Goal: Information Seeking & Learning: Learn about a topic

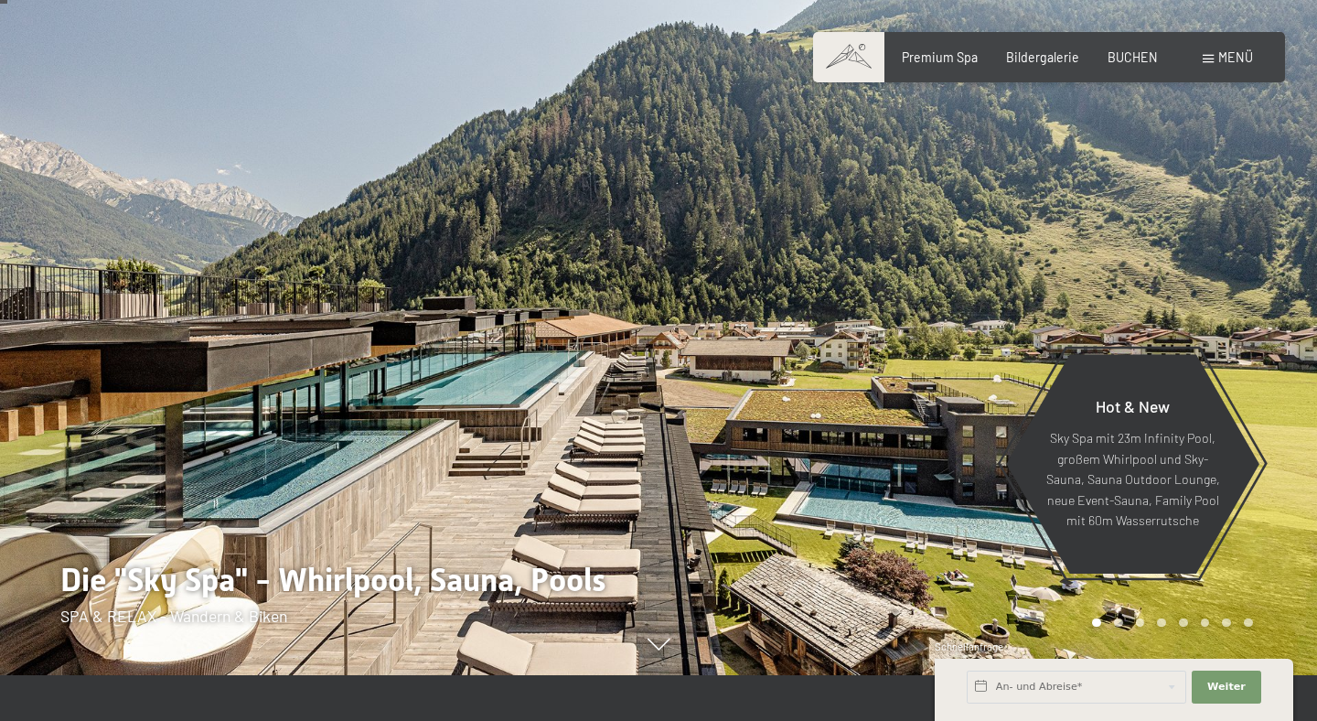
scroll to position [53, 0]
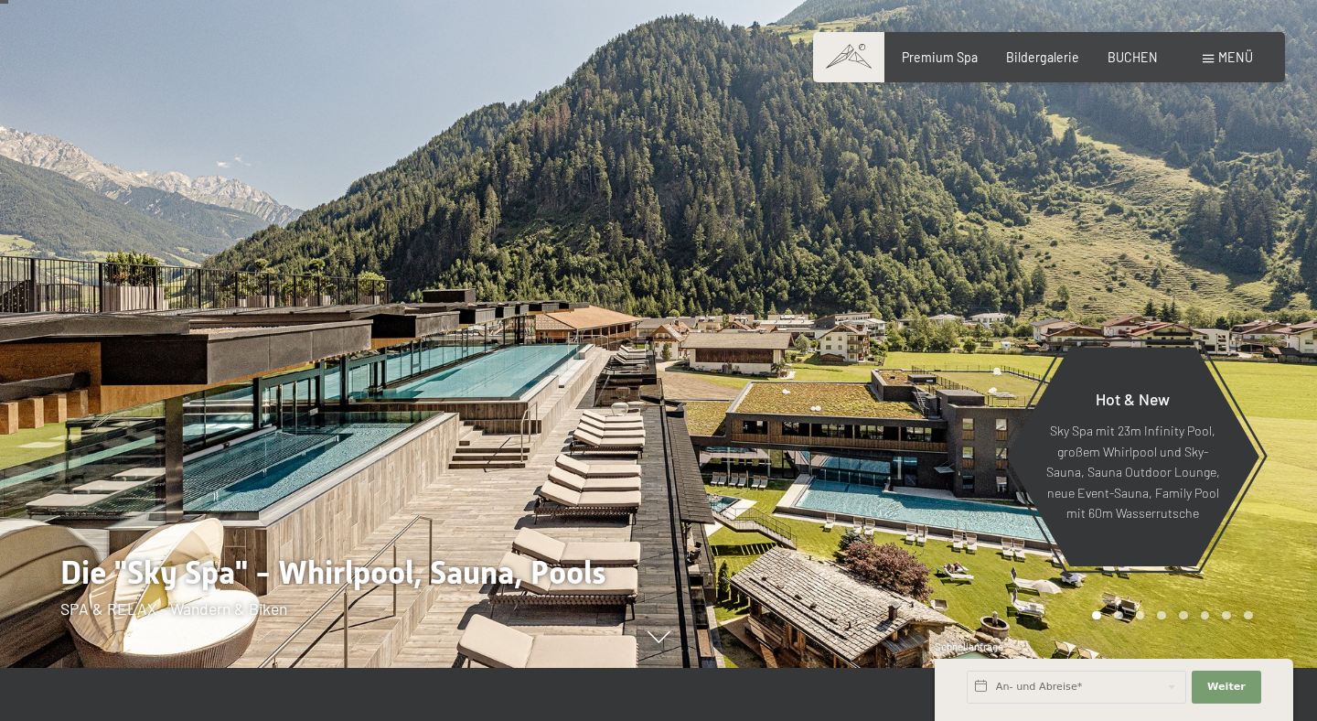
click at [649, 642] on icon at bounding box center [658, 638] width 23 height 12
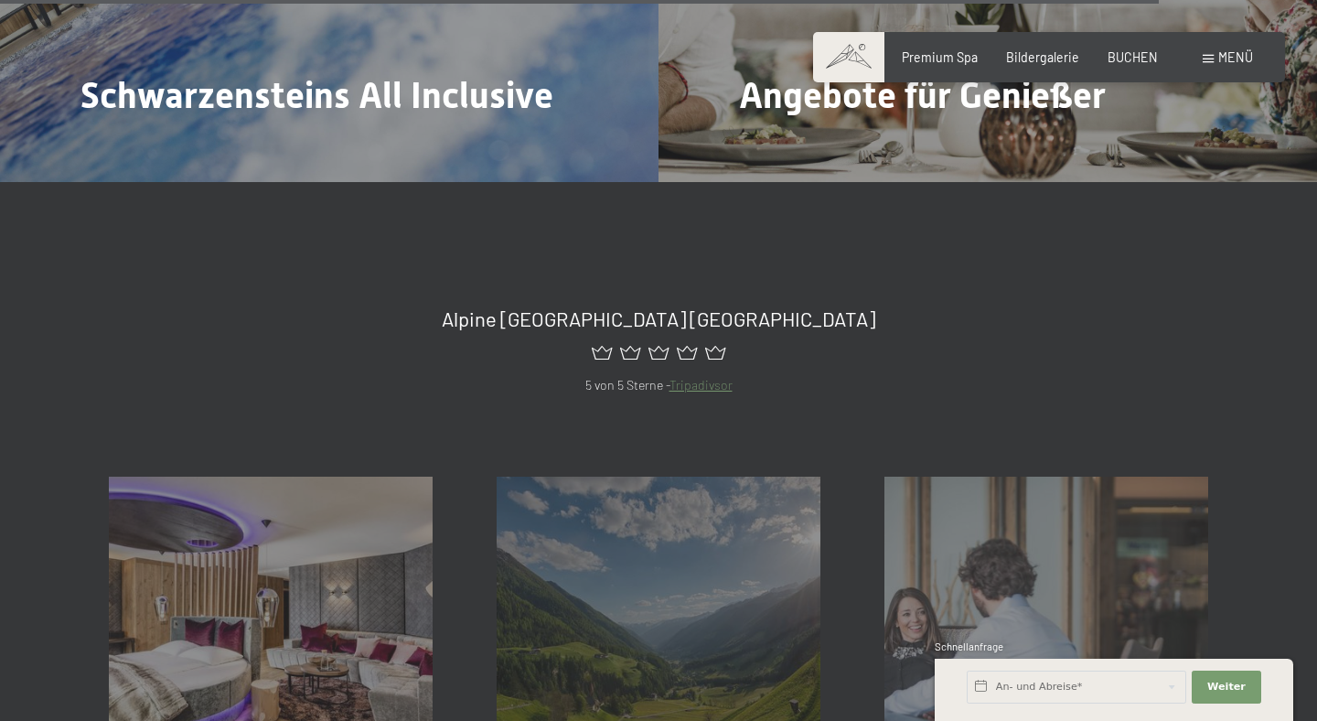
scroll to position [6316, 0]
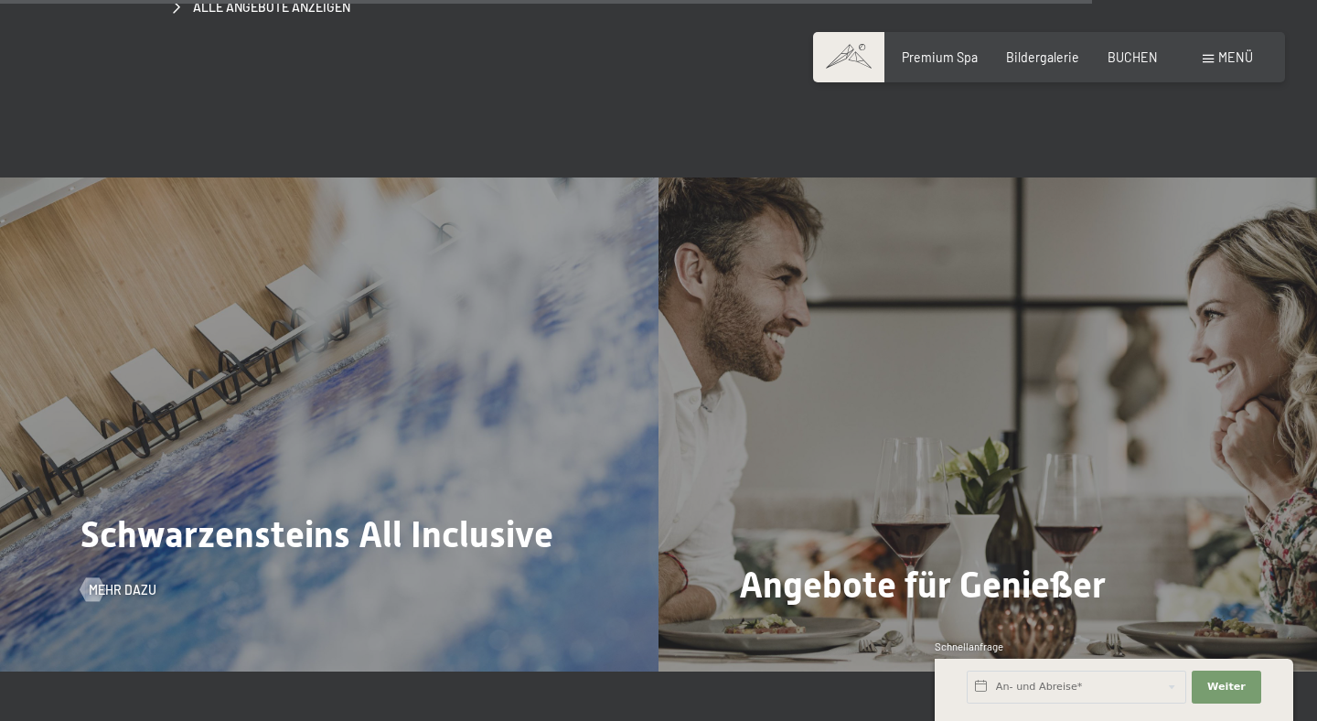
click at [339, 513] on span "Schwarzensteins All Inclusive" at bounding box center [316, 534] width 473 height 42
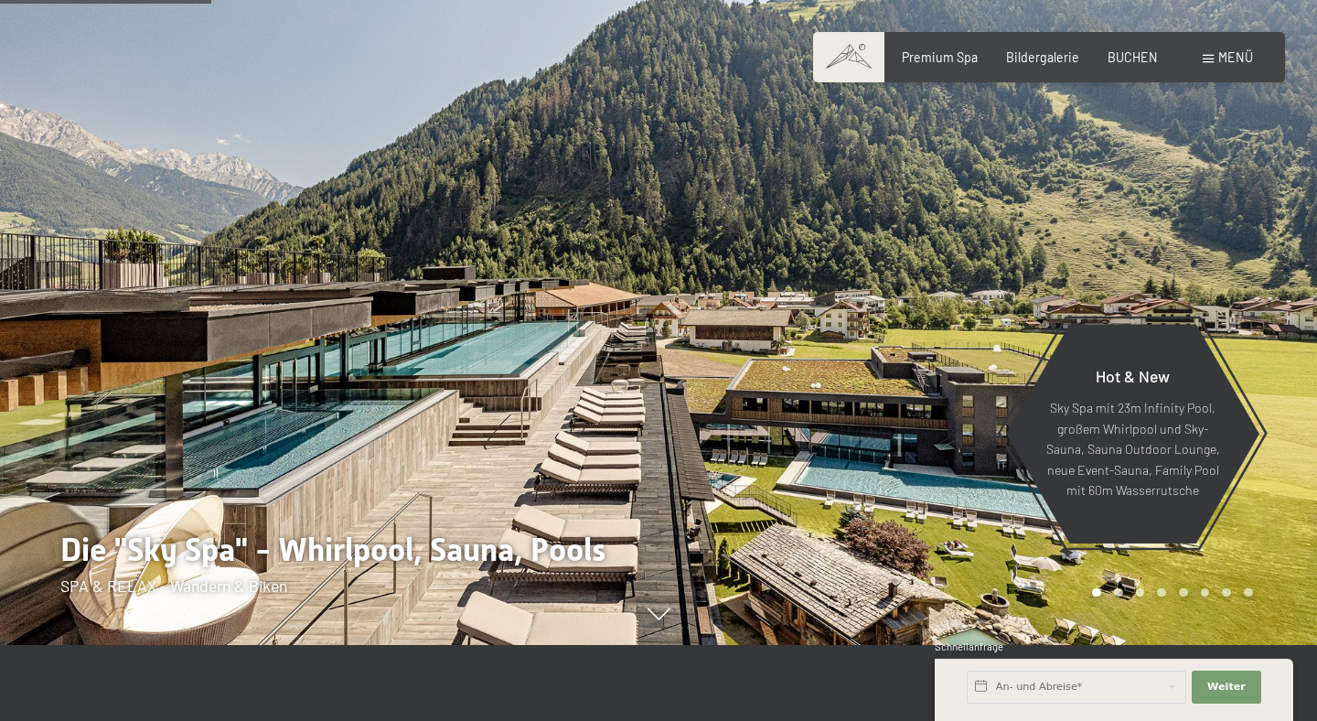
scroll to position [0, 0]
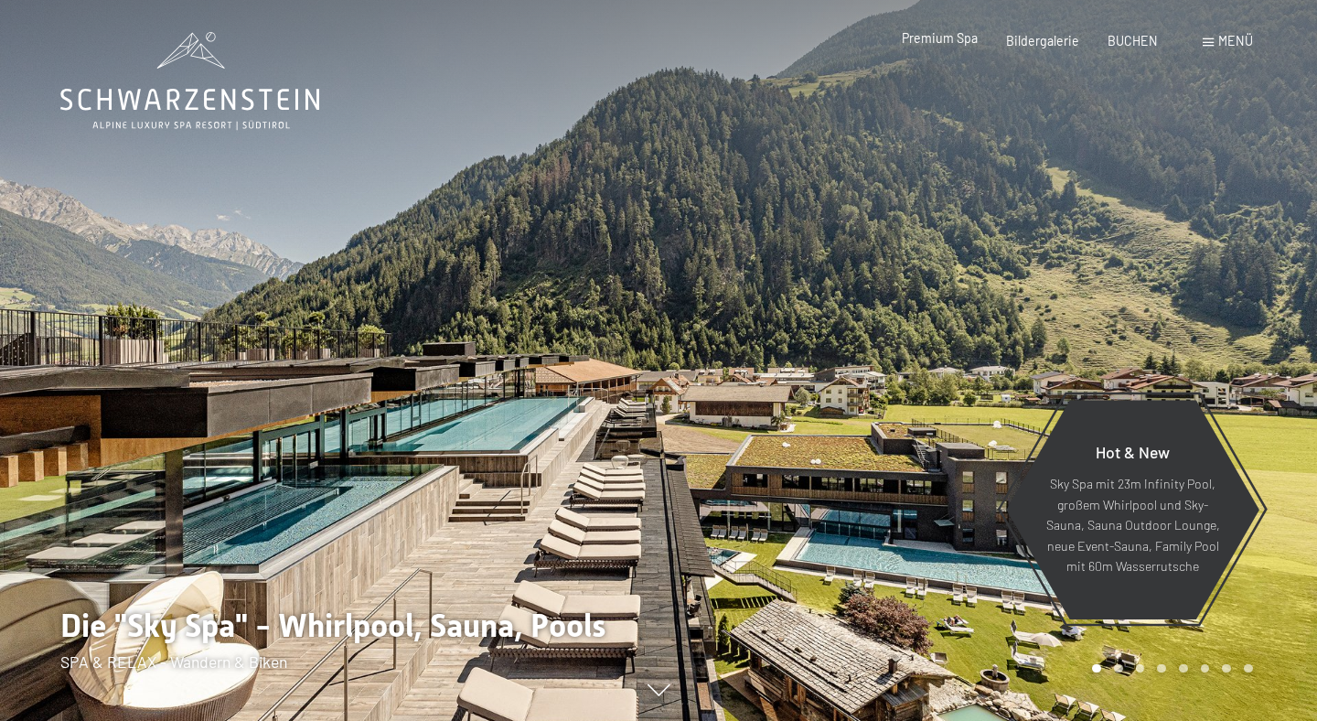
click at [934, 43] on span "Premium Spa" at bounding box center [940, 38] width 76 height 16
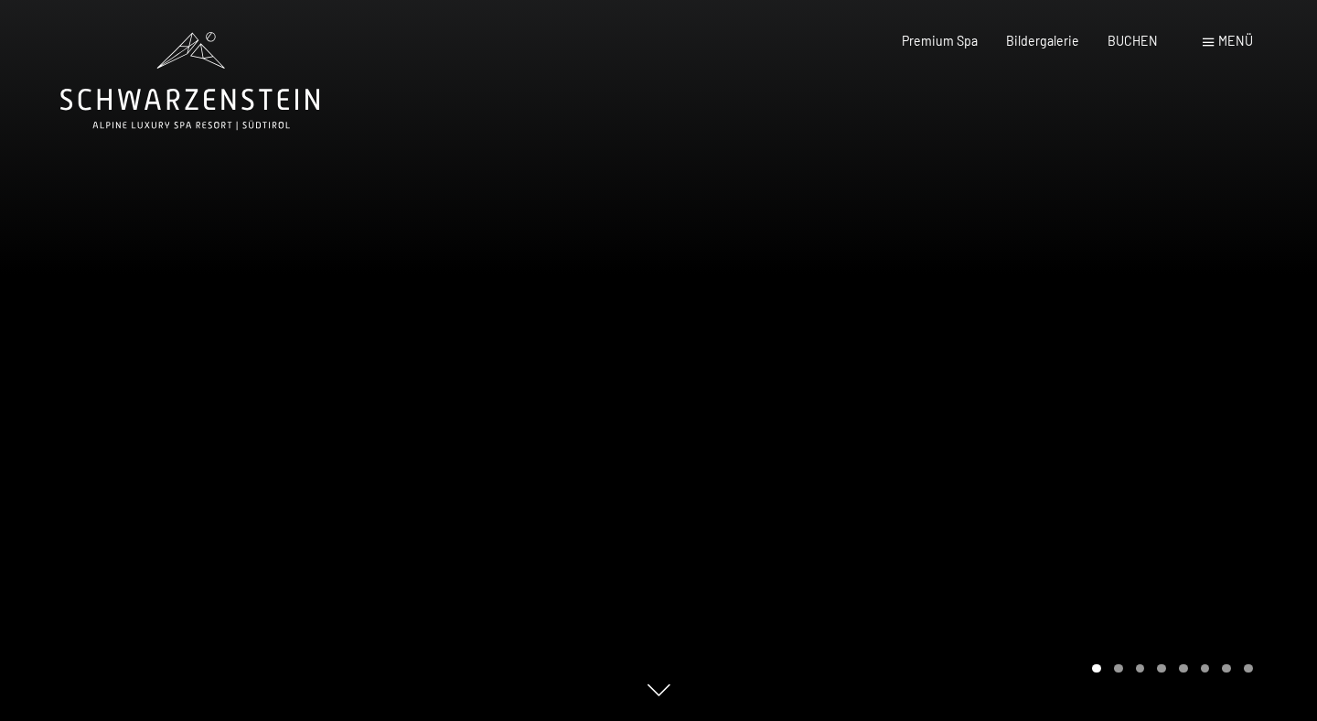
click at [1118, 679] on div at bounding box center [987, 360] width 658 height 721
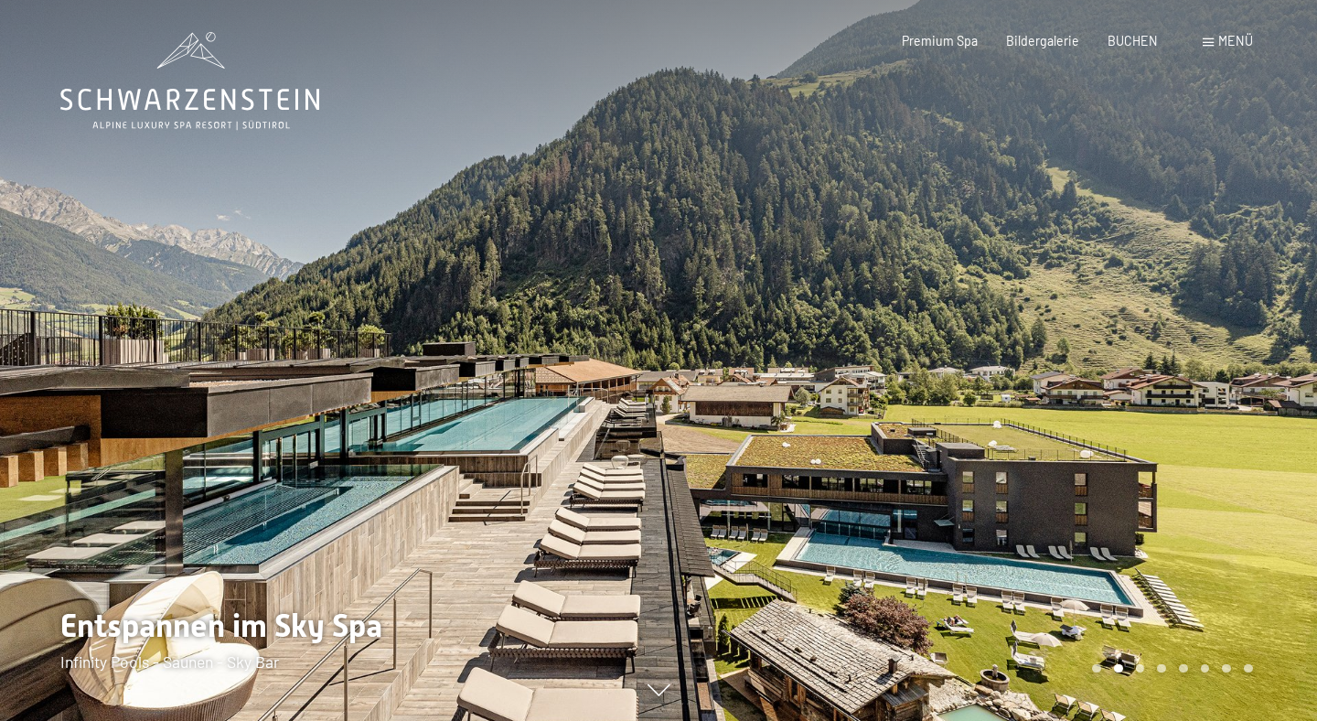
click at [1143, 672] on div "Carousel Pagination" at bounding box center [1168, 668] width 166 height 9
click at [1140, 667] on div "Carousel Page 3" at bounding box center [1140, 668] width 9 height 9
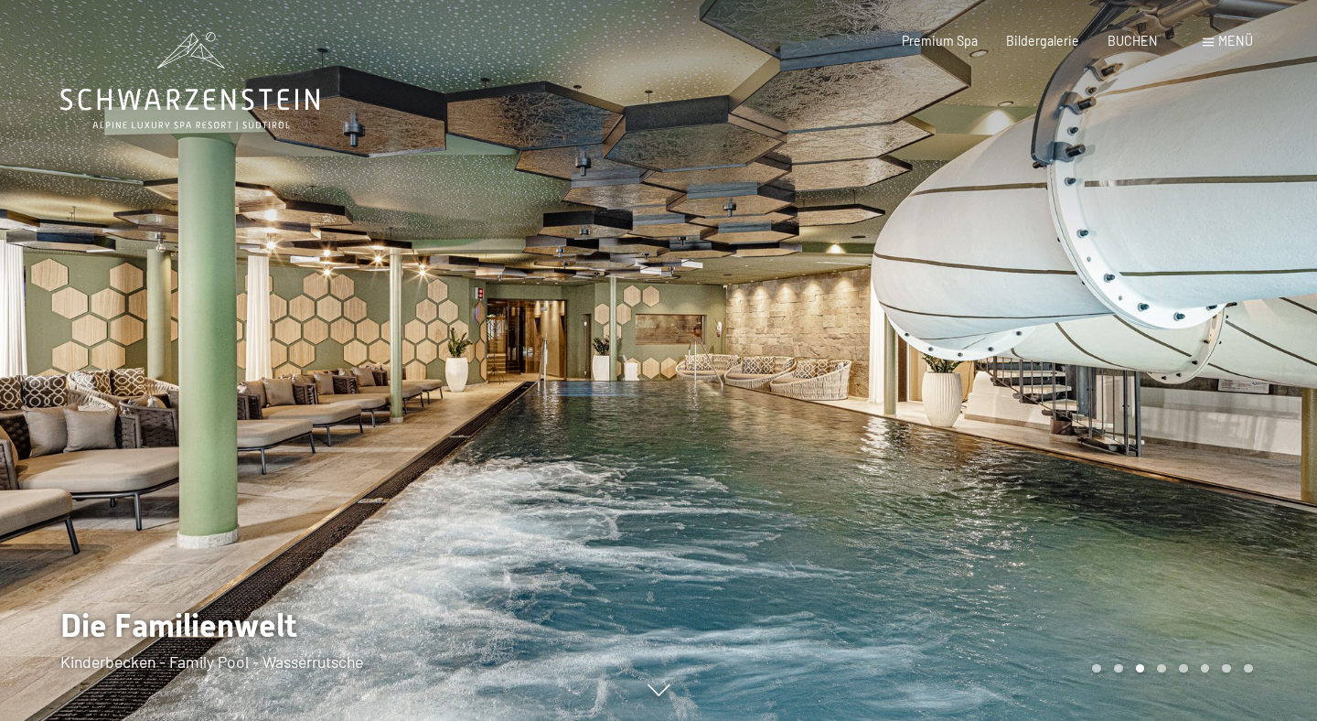
click at [1162, 672] on div "Carousel Page 4" at bounding box center [1161, 668] width 9 height 9
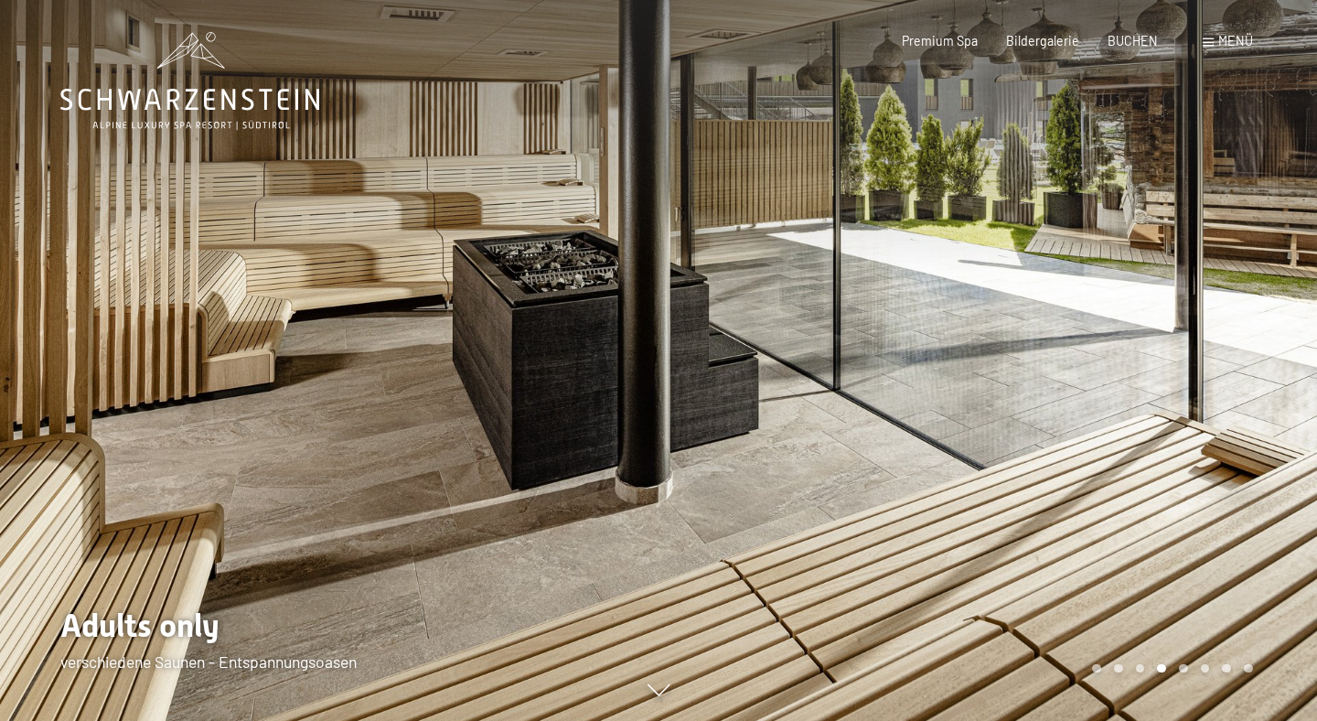
click at [1182, 664] on div "Carousel Page 5" at bounding box center [1183, 668] width 9 height 9
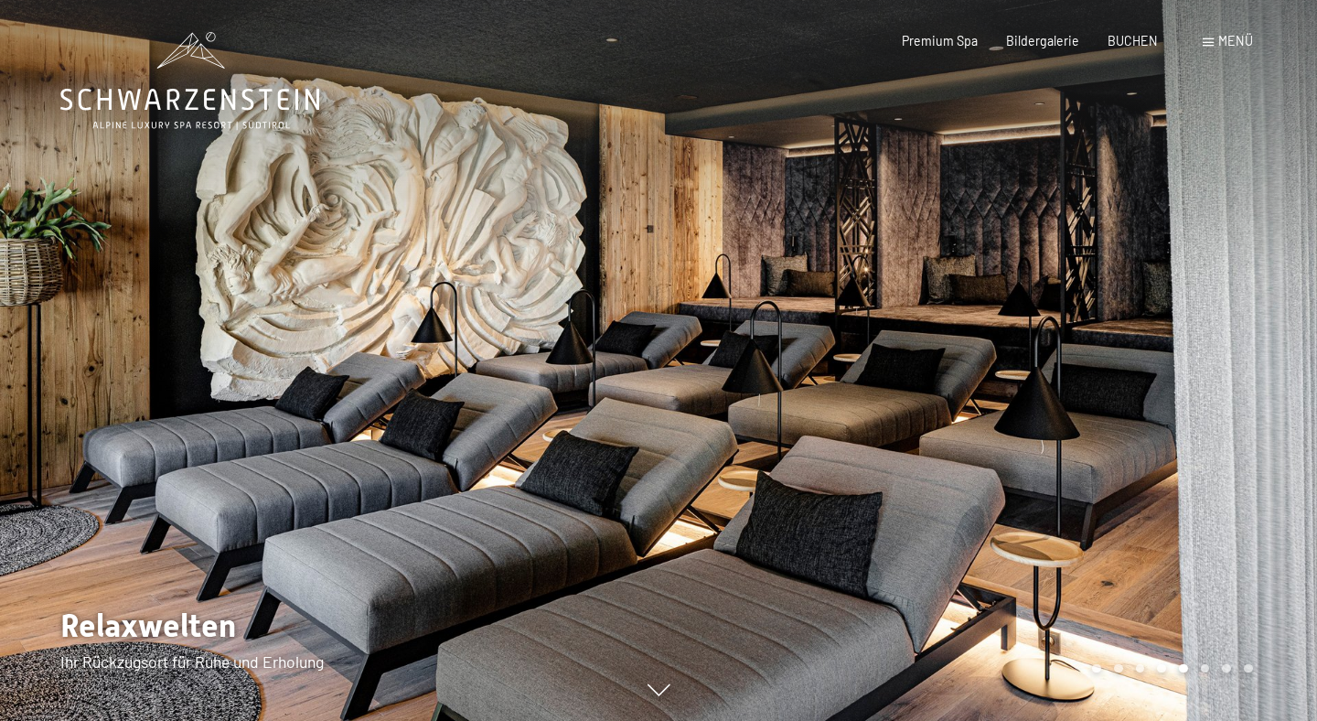
click at [1202, 667] on div "Carousel Page 6" at bounding box center [1205, 668] width 9 height 9
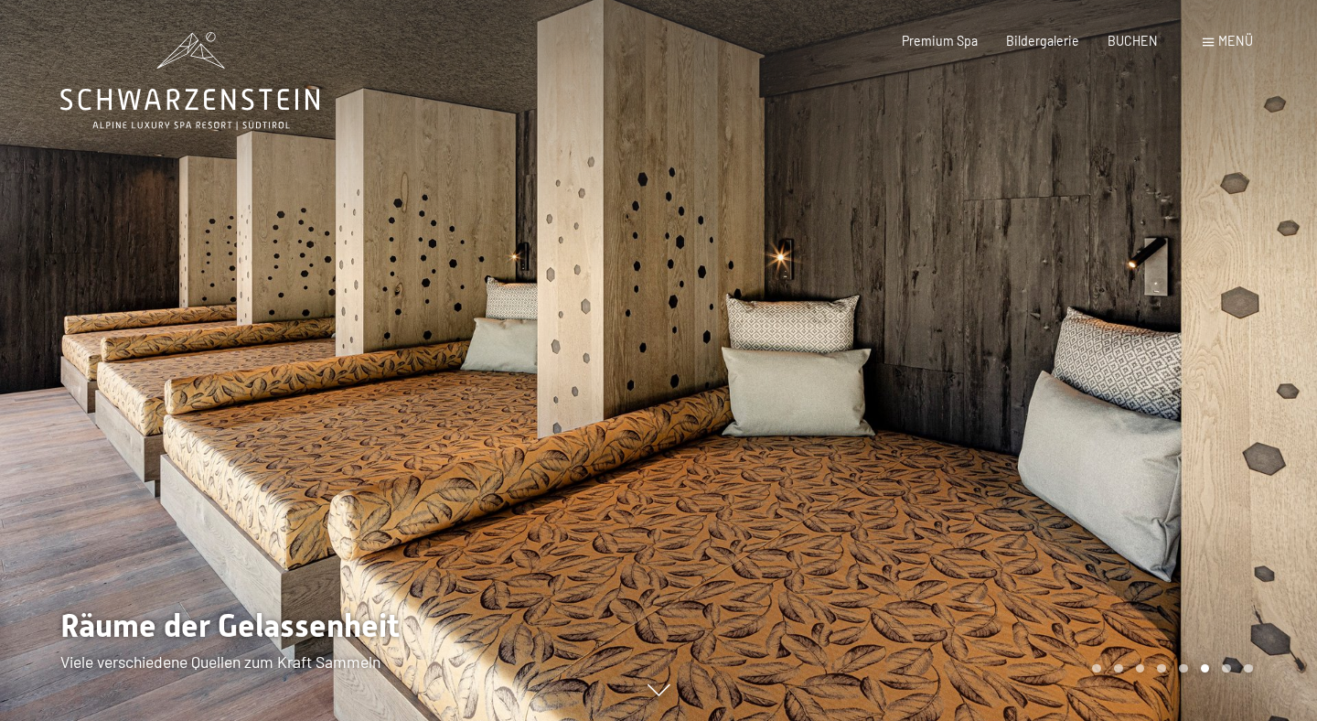
click at [1227, 667] on div "Carousel Page 7" at bounding box center [1226, 668] width 9 height 9
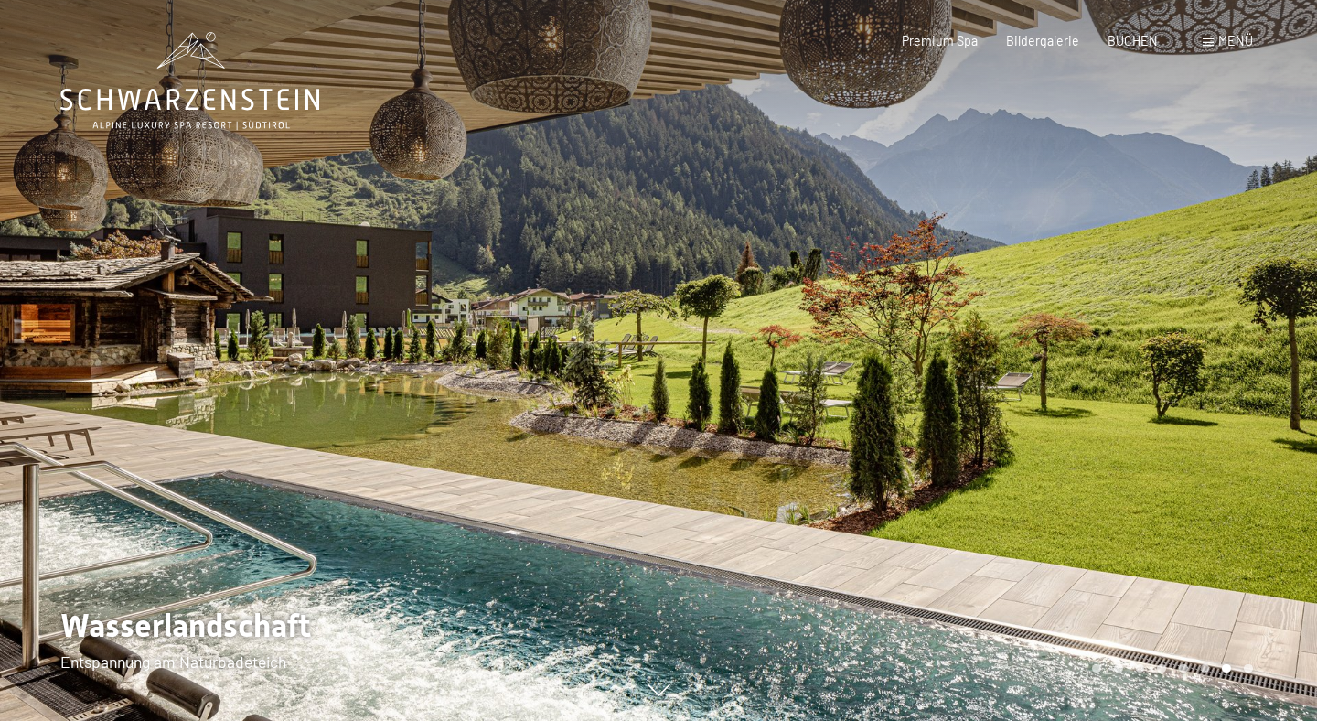
click at [1248, 666] on div "Carousel Page 8" at bounding box center [1248, 668] width 9 height 9
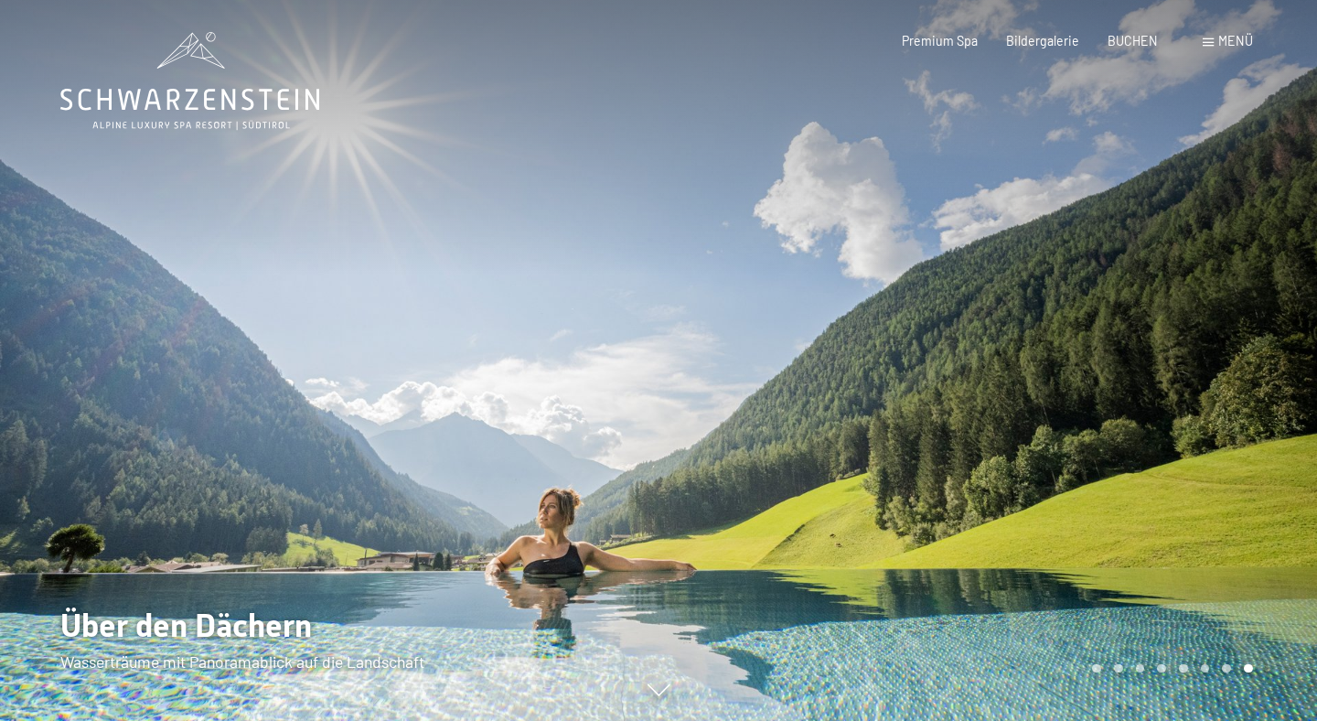
click at [1092, 673] on div at bounding box center [987, 360] width 658 height 721
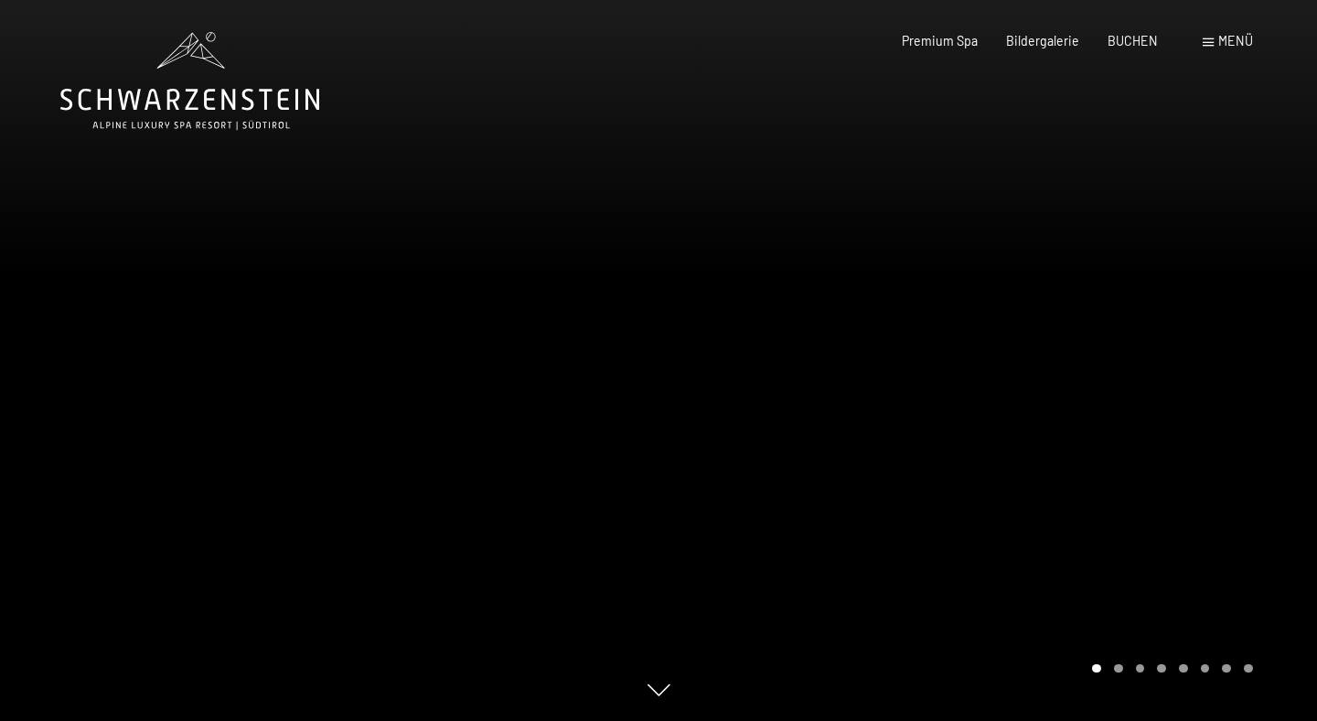
click at [1120, 670] on div "Carousel Page 2" at bounding box center [1118, 668] width 9 height 9
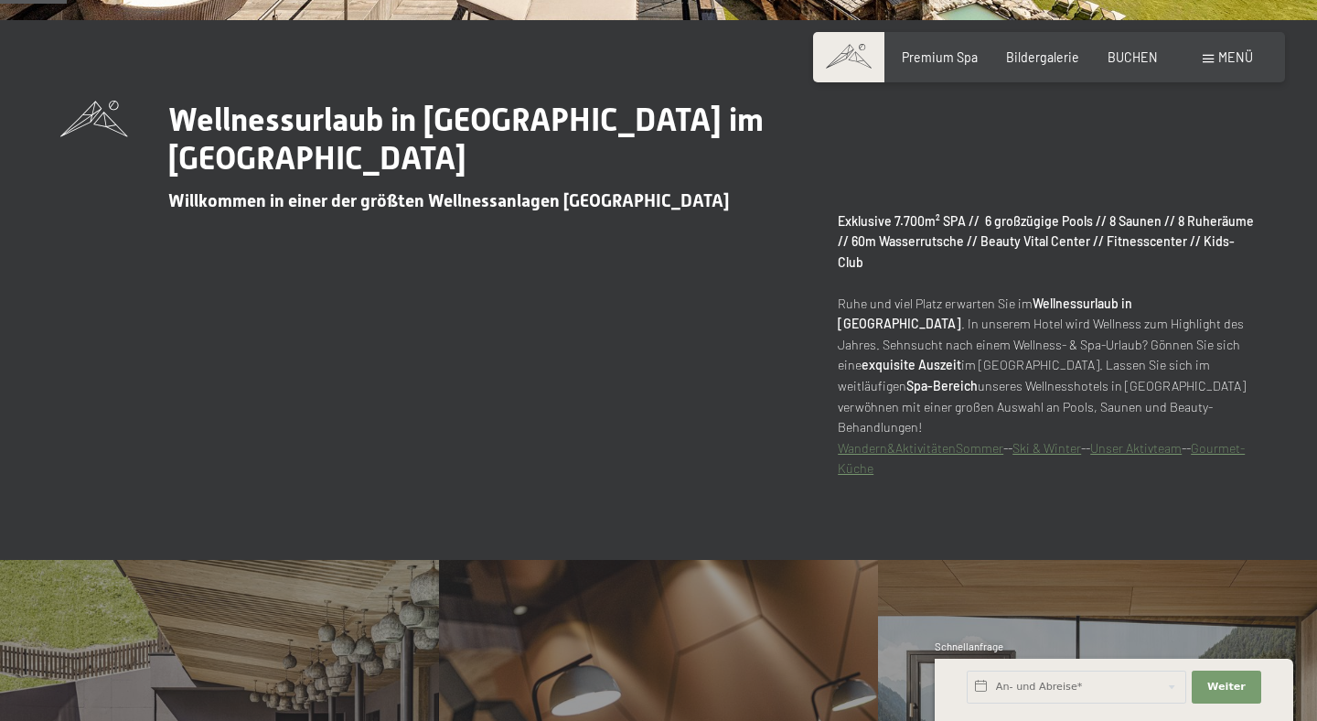
scroll to position [1032, 0]
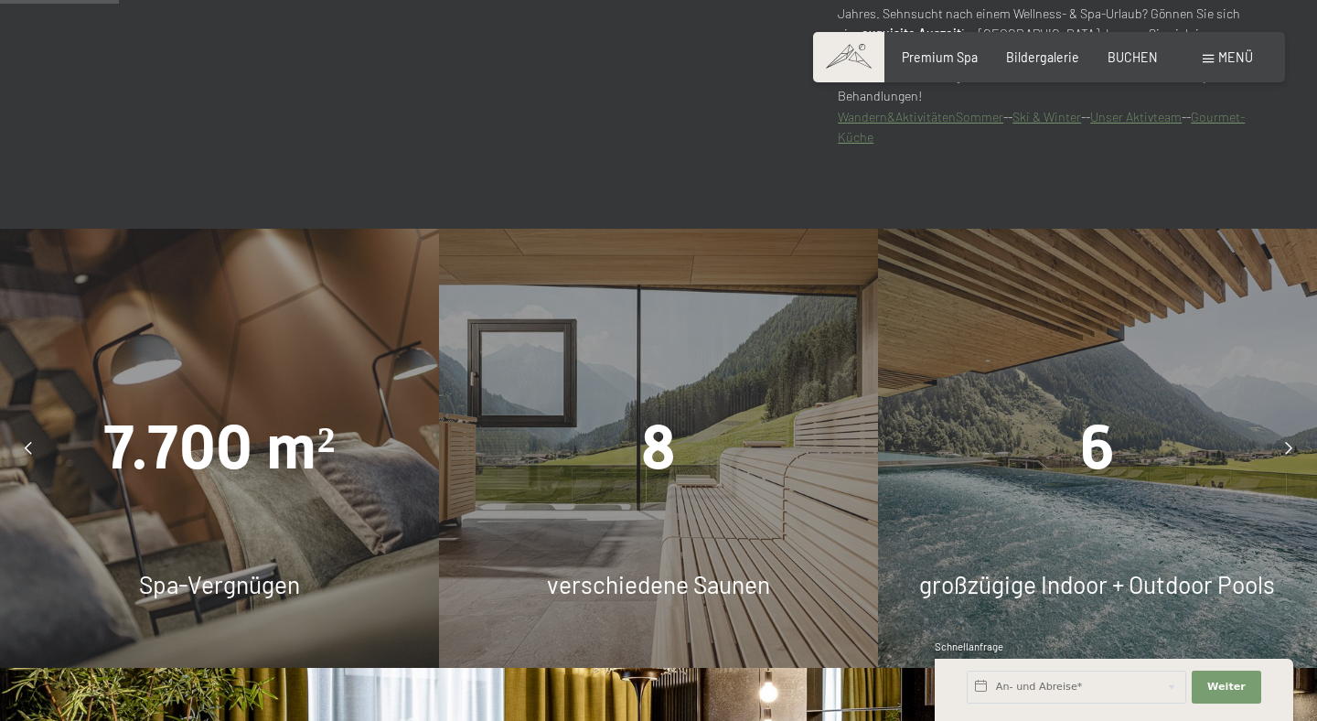
click at [1064, 429] on div "6" at bounding box center [1097, 448] width 439 height 86
click at [1295, 428] on div at bounding box center [1288, 448] width 40 height 40
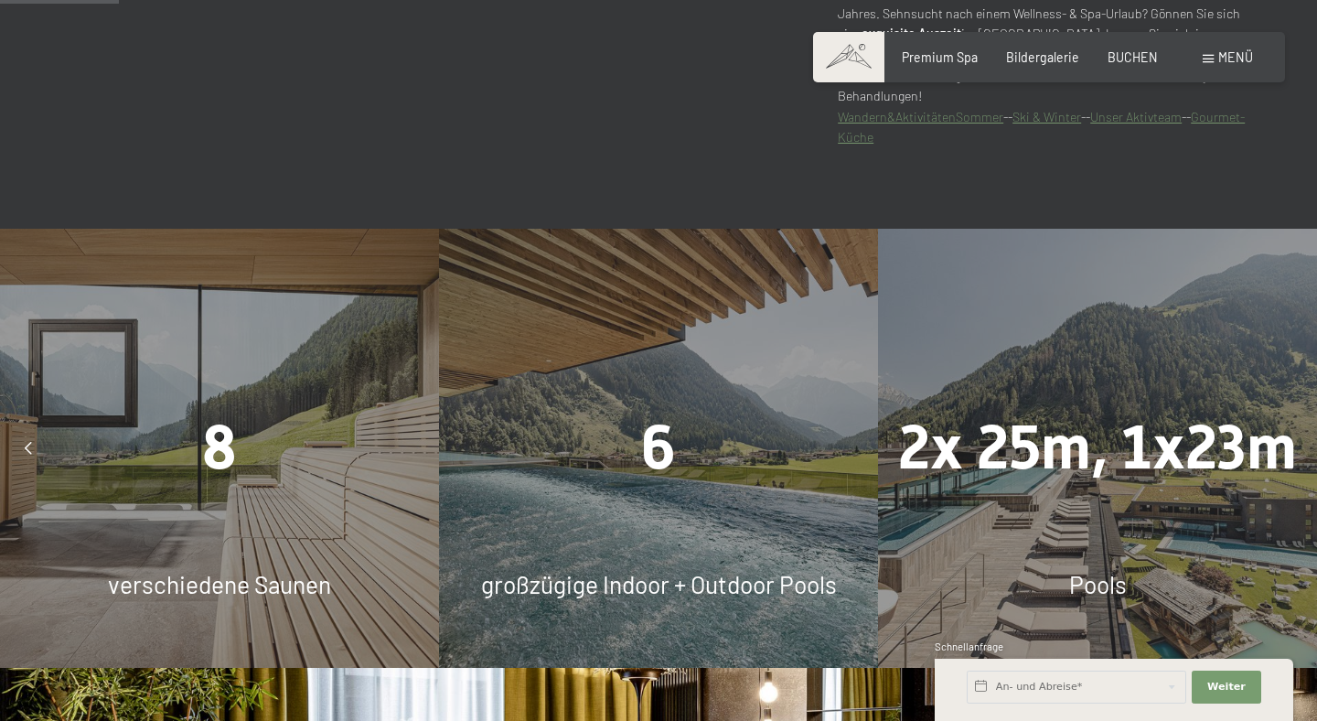
click at [1295, 428] on div at bounding box center [1288, 448] width 40 height 40
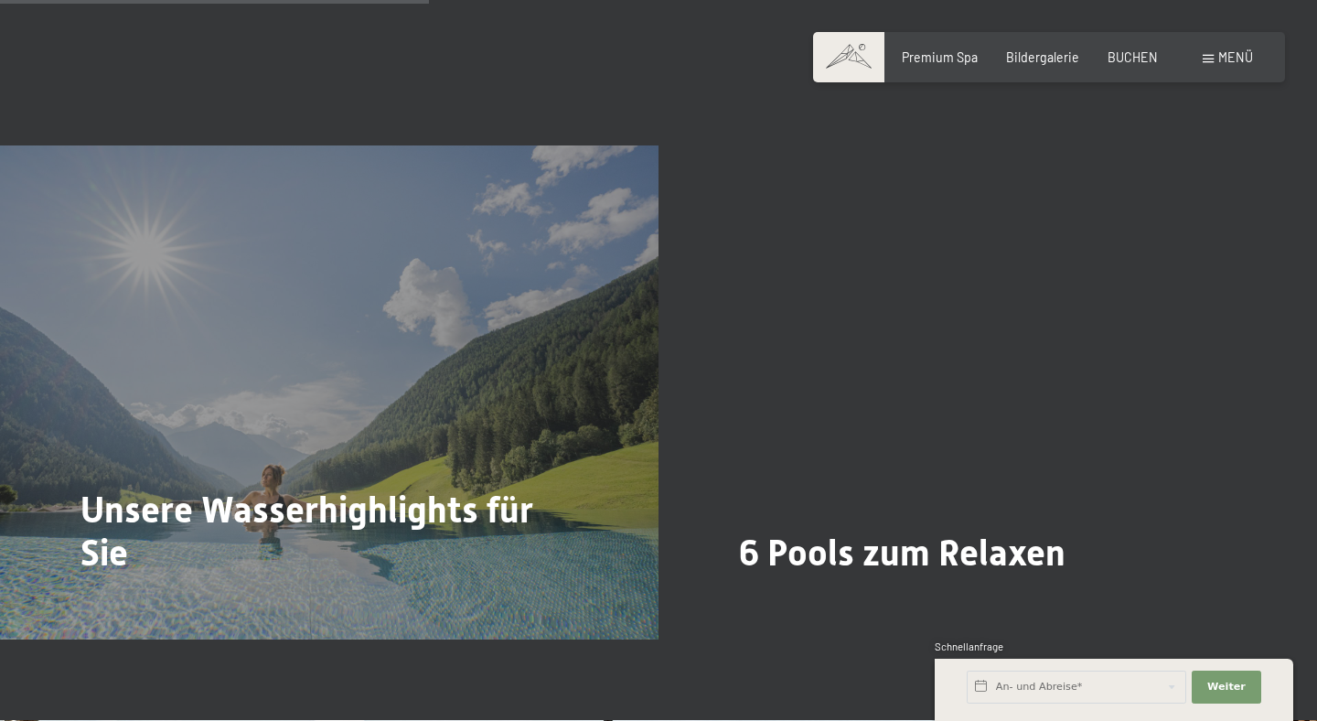
scroll to position [3731, 0]
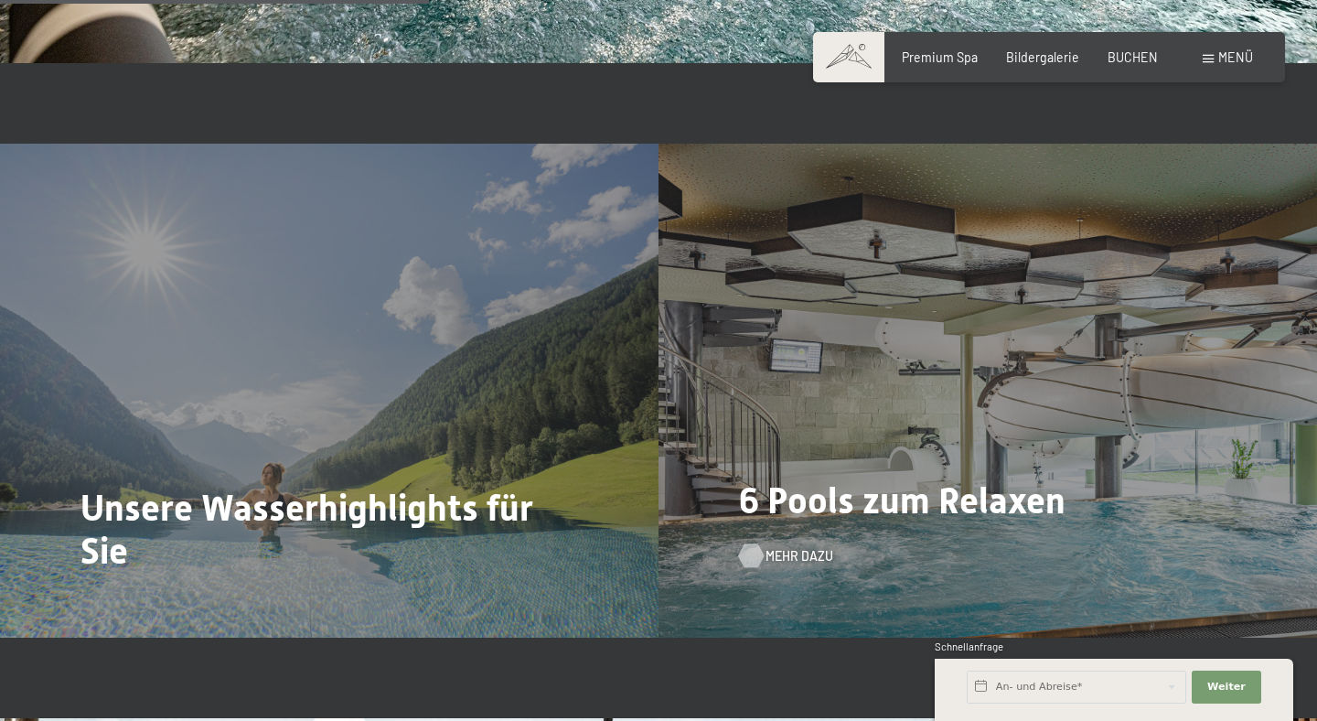
click at [783, 547] on span "Mehr dazu" at bounding box center [799, 556] width 68 height 18
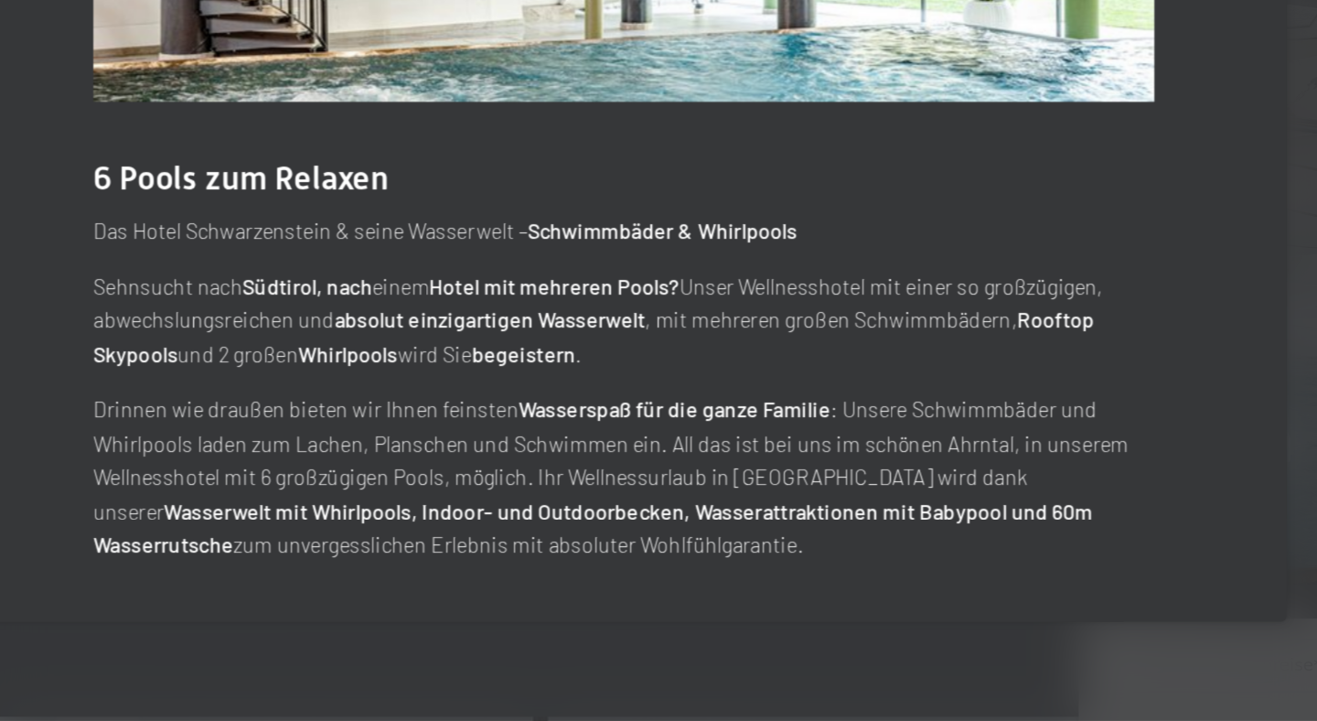
scroll to position [0, 0]
